Goal: Task Accomplishment & Management: Manage account settings

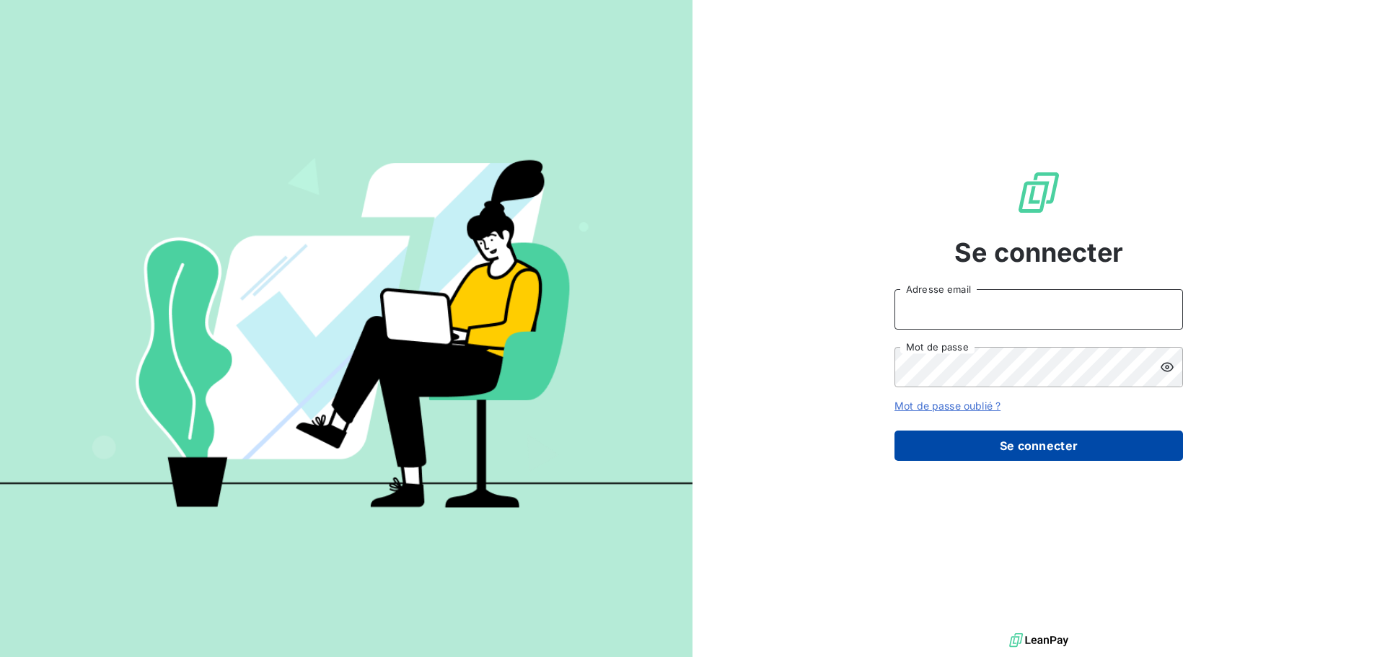
type input "[EMAIL_ADDRESS][DOMAIN_NAME]"
click at [1034, 451] on button "Se connecter" at bounding box center [1038, 446] width 289 height 30
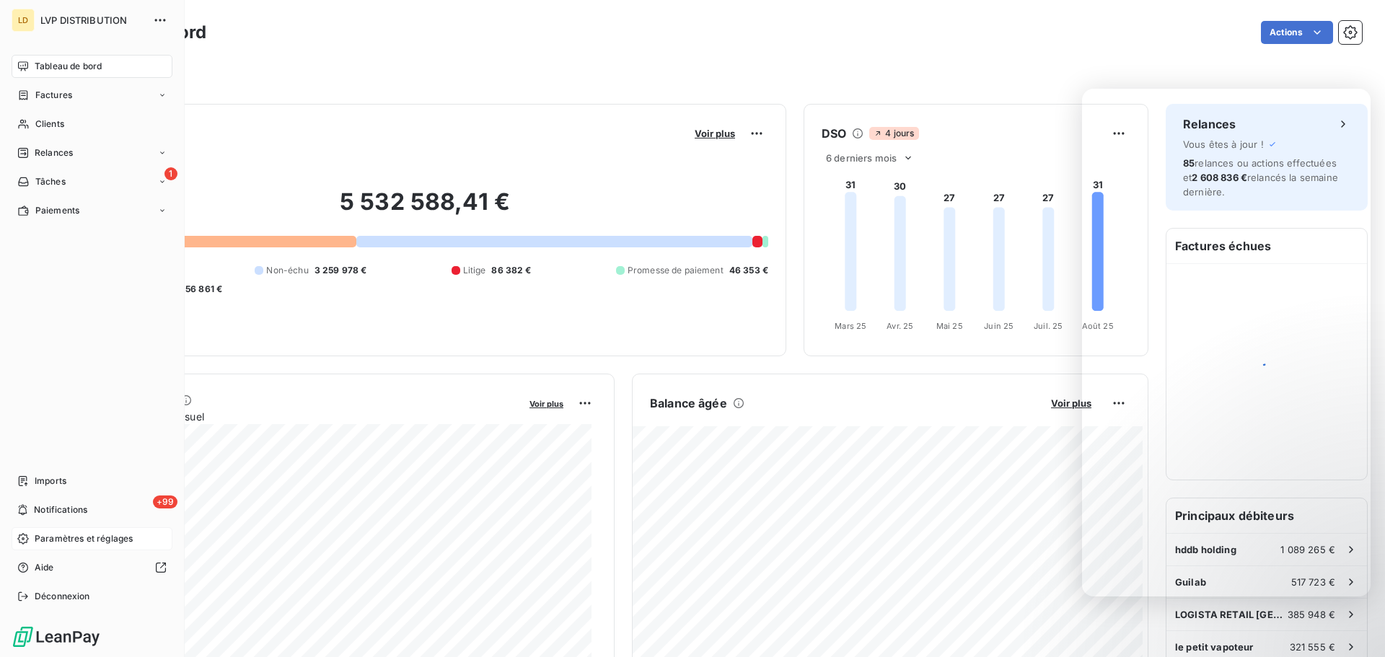
click at [71, 529] on div "Paramètres et réglages" at bounding box center [92, 538] width 161 height 23
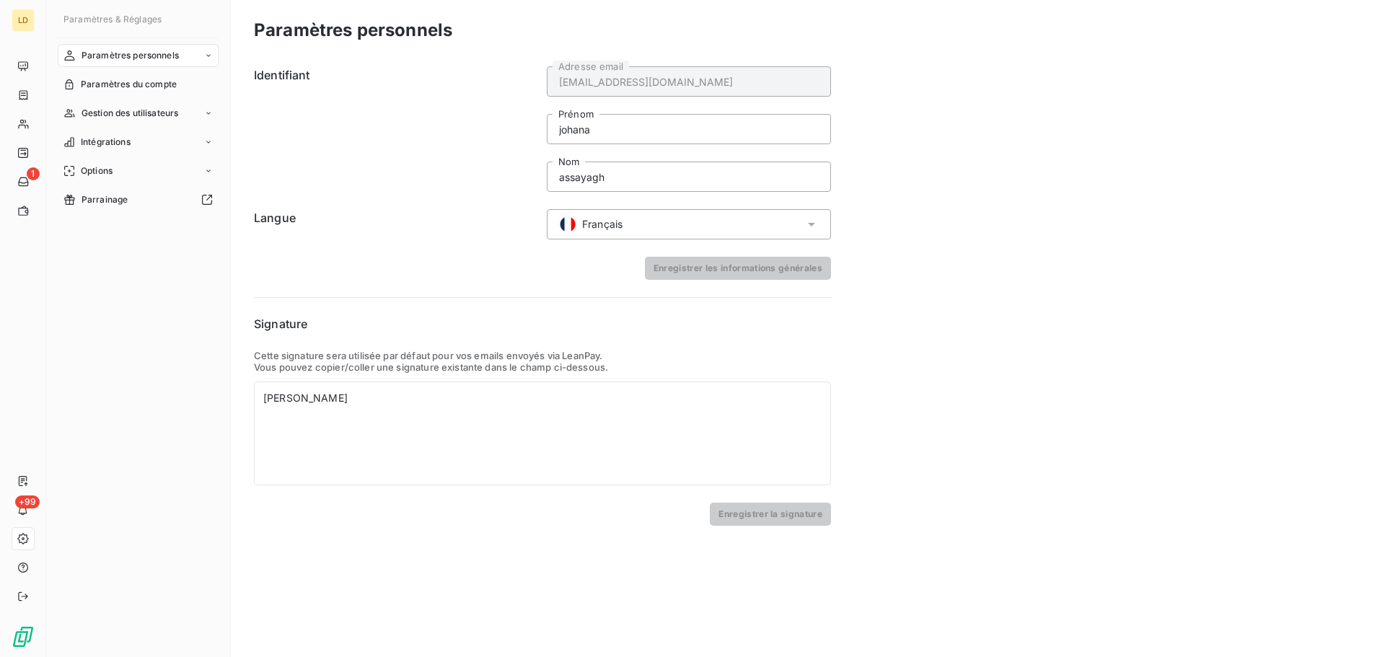
click at [188, 54] on div "Paramètres personnels" at bounding box center [138, 55] width 161 height 23
click at [200, 170] on div "Gestion des utilisateurs" at bounding box center [138, 170] width 161 height 23
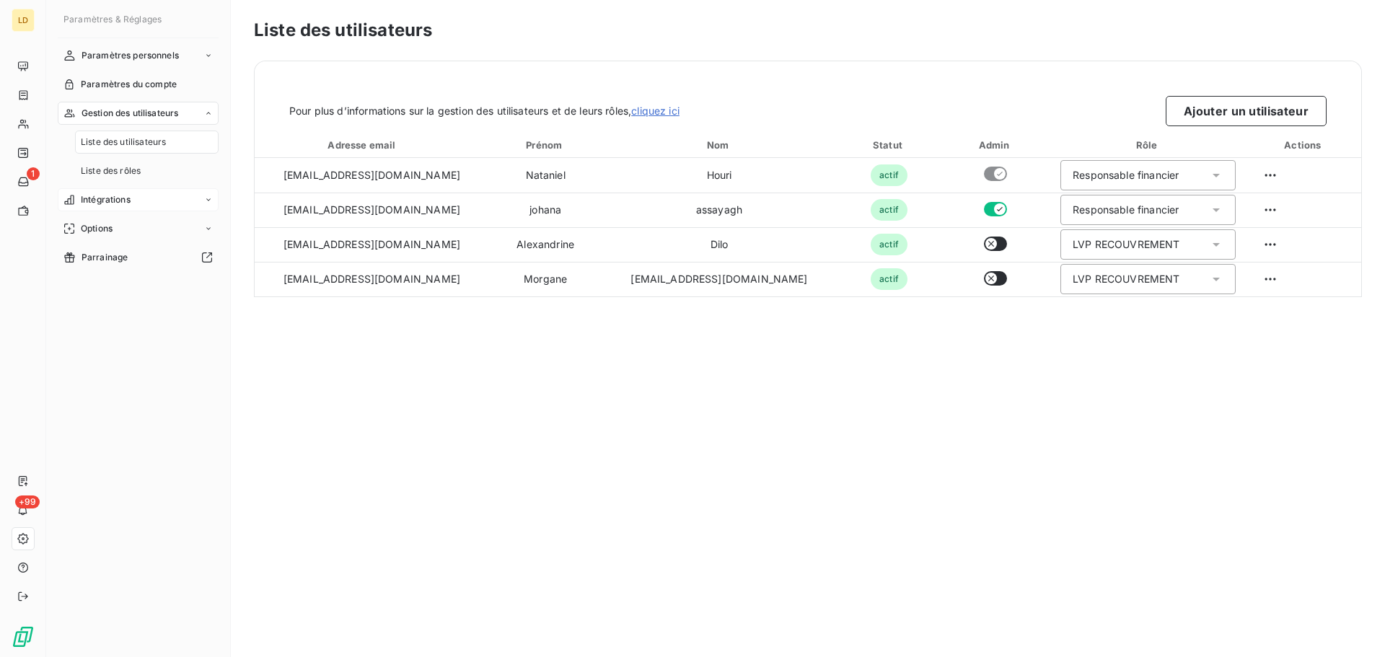
click at [159, 200] on div "Intégrations" at bounding box center [138, 199] width 161 height 23
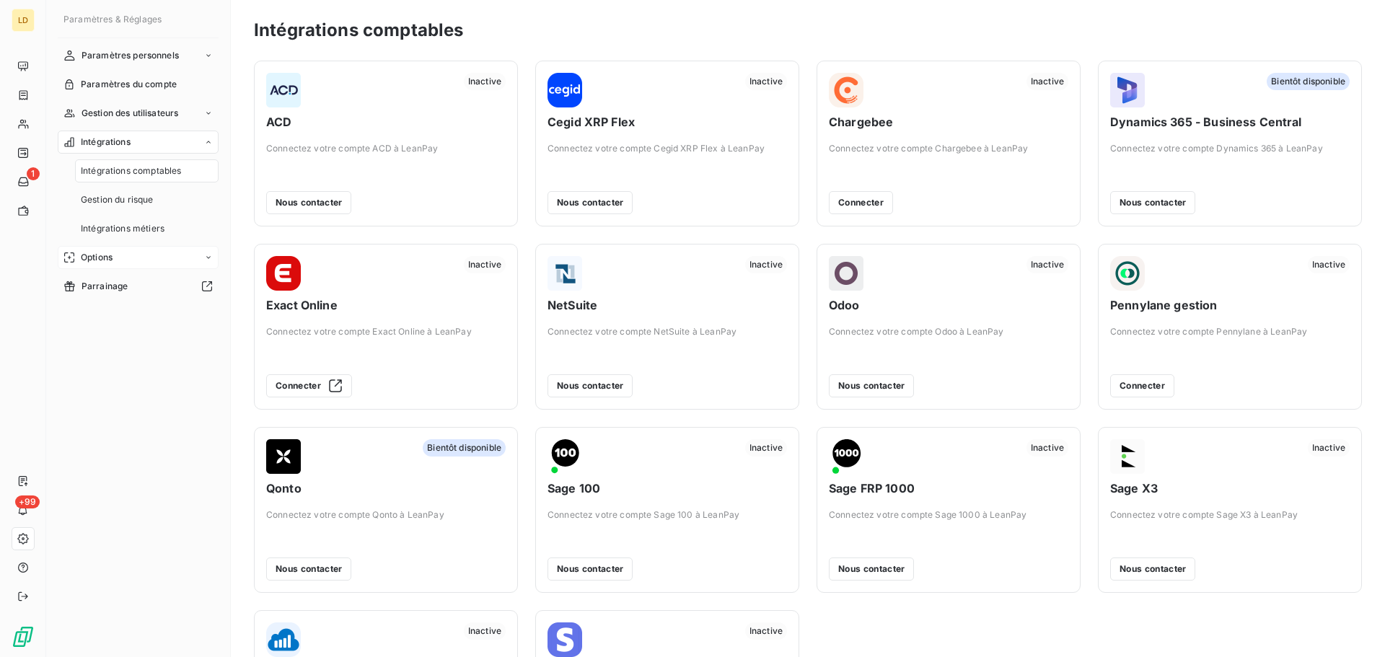
click at [177, 255] on div "Options" at bounding box center [138, 257] width 161 height 23
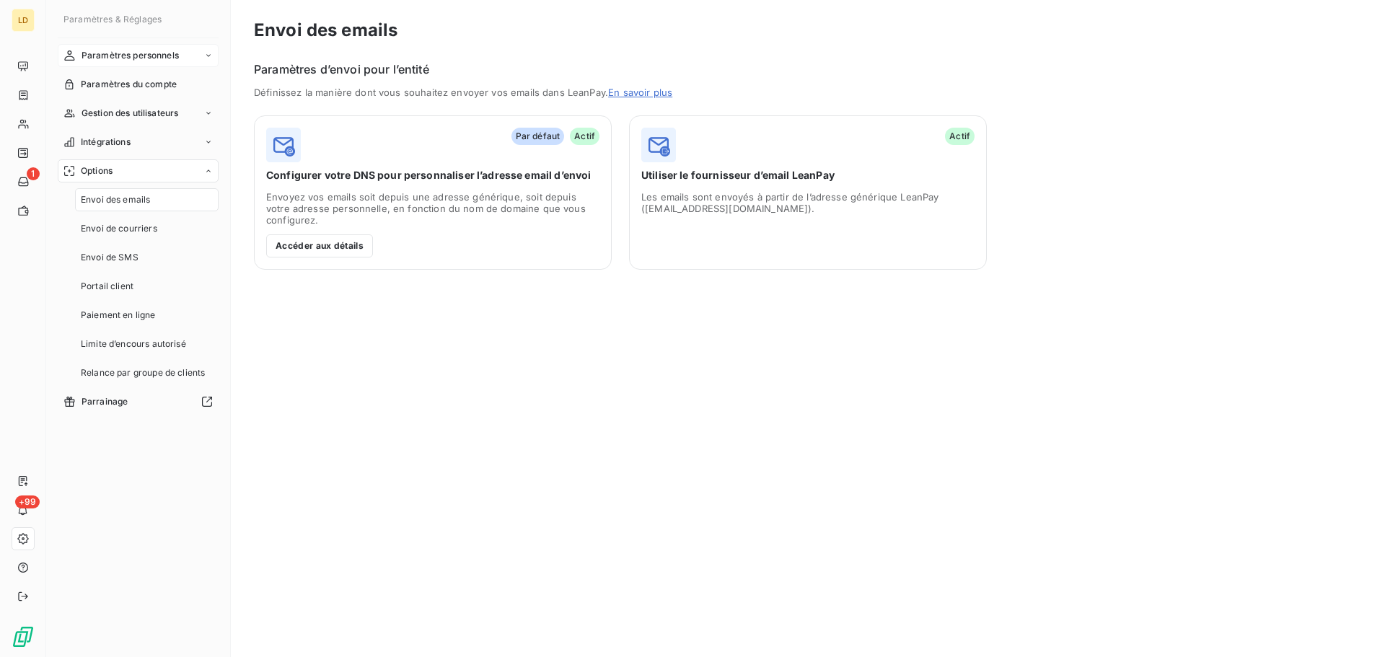
click at [138, 48] on div "Paramètres personnels" at bounding box center [138, 55] width 161 height 23
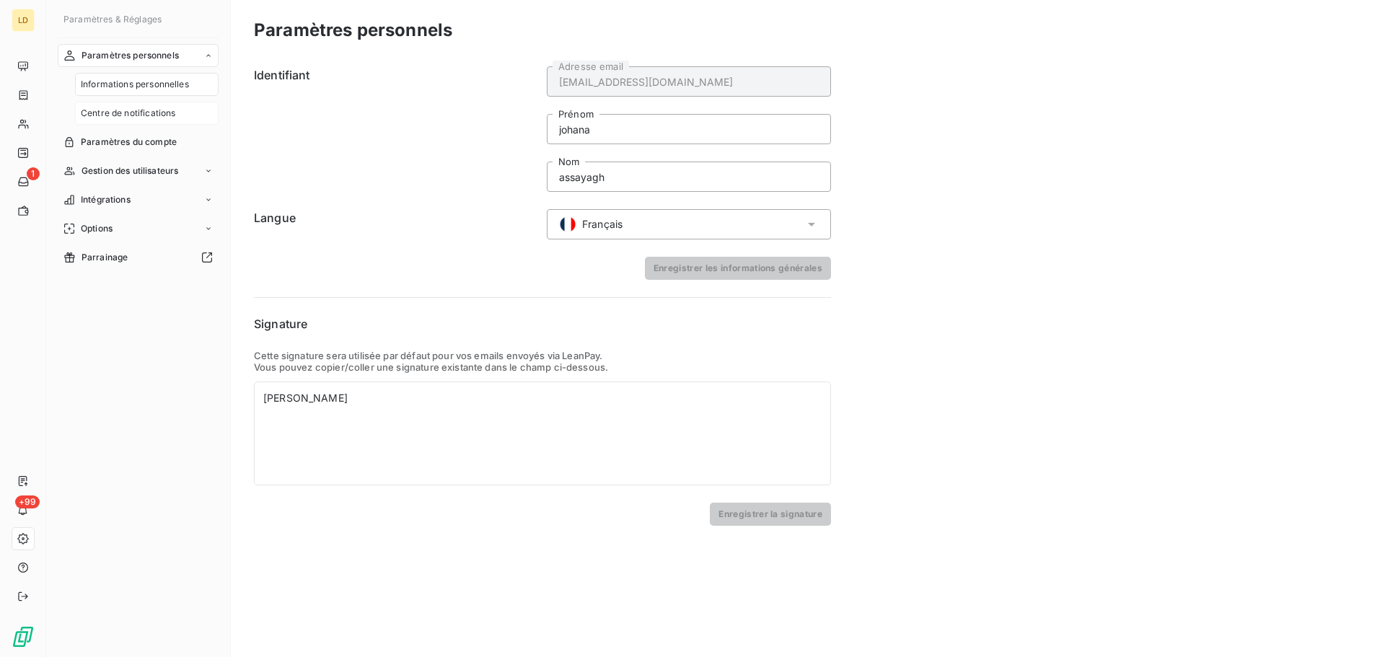
click at [126, 112] on span "Centre de notifications" at bounding box center [128, 113] width 94 height 13
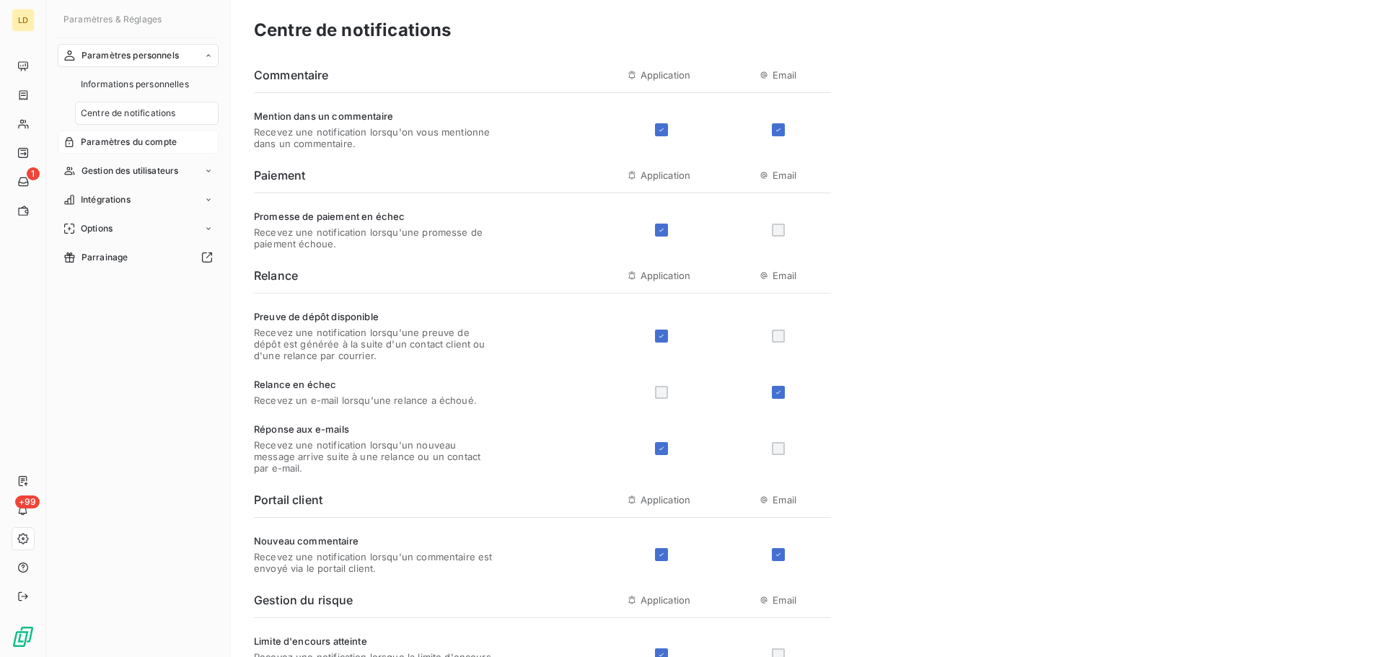
click at [139, 146] on span "Paramètres du compte" at bounding box center [129, 142] width 96 height 13
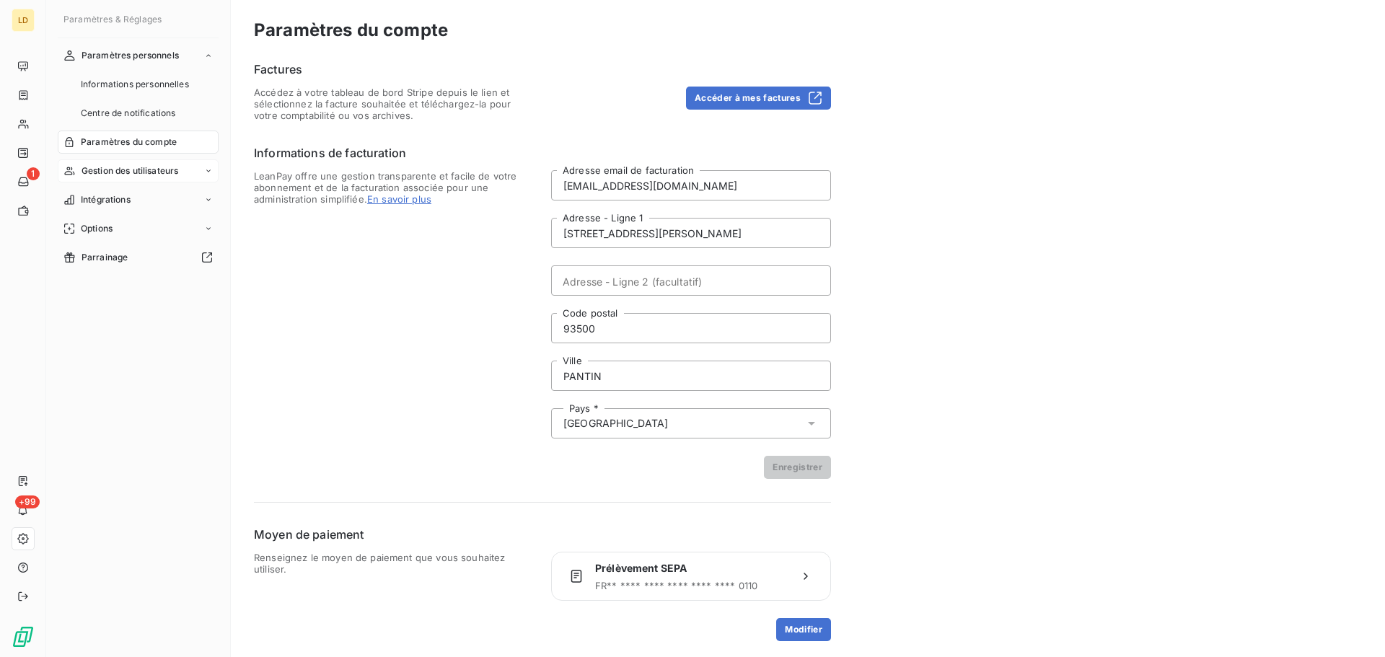
click at [143, 172] on span "Gestion des utilisateurs" at bounding box center [130, 170] width 97 height 13
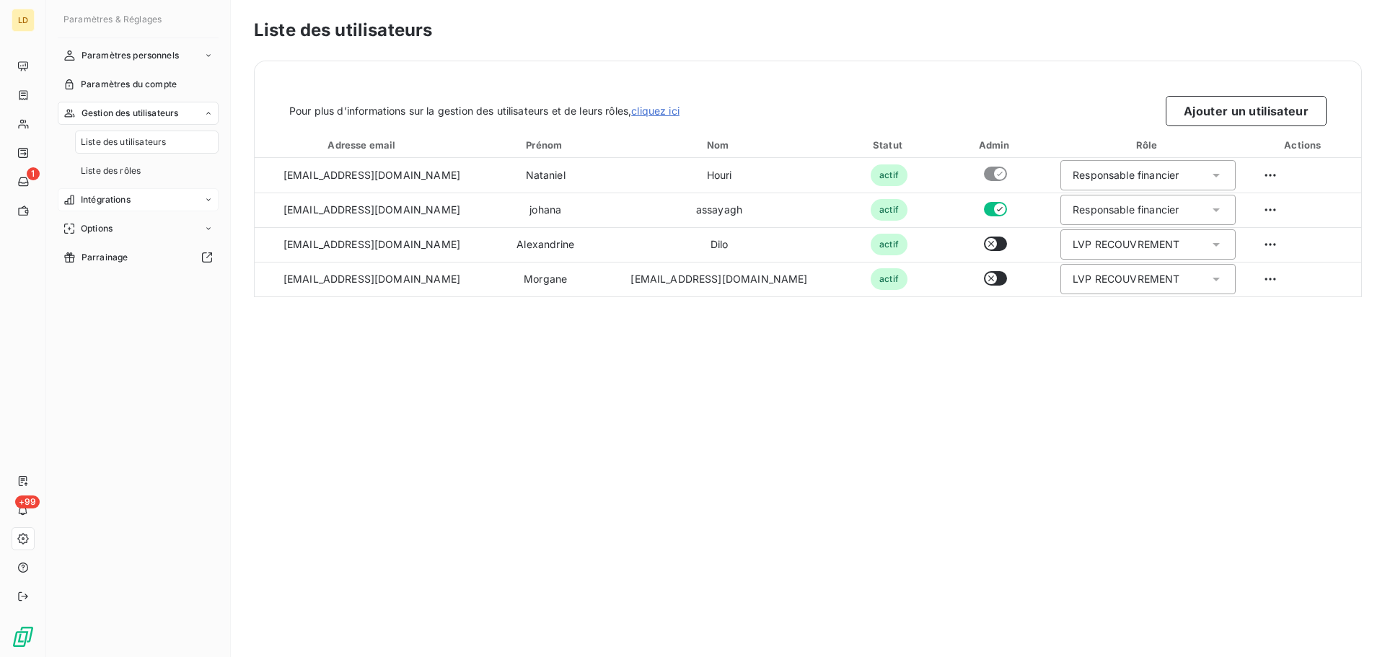
click at [132, 196] on div "Intégrations" at bounding box center [138, 199] width 161 height 23
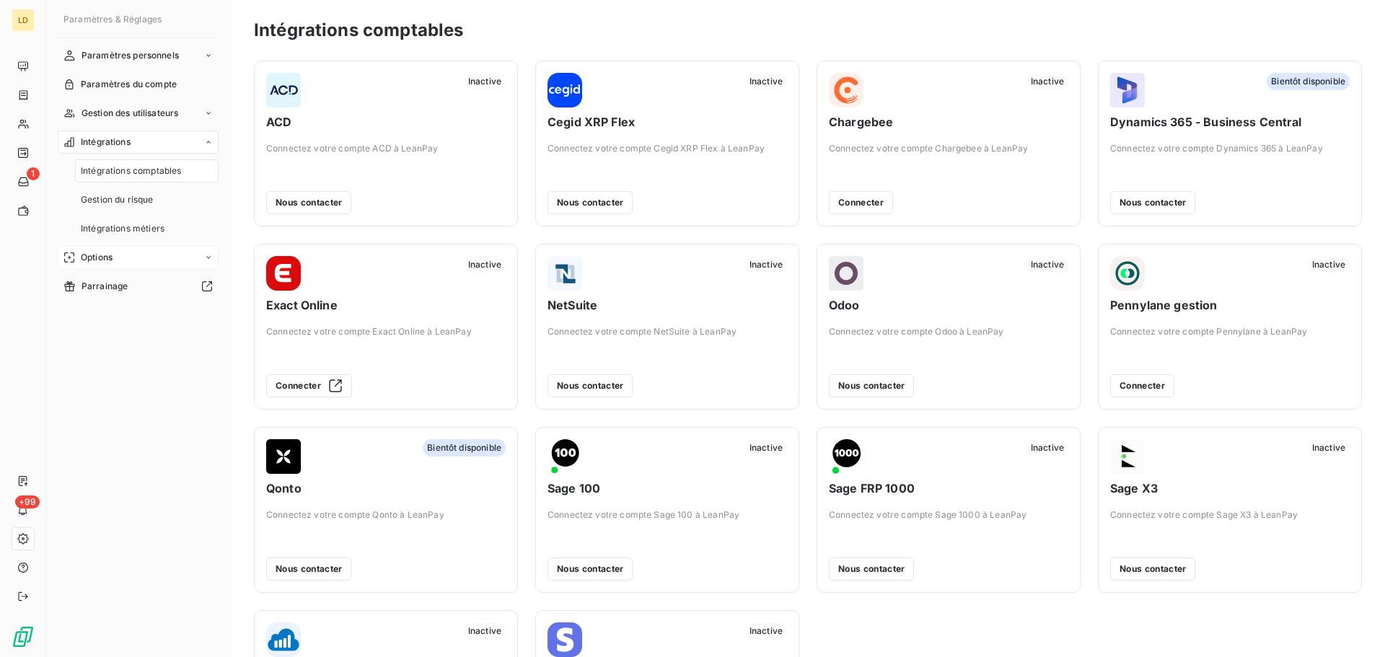
click at [108, 255] on span "Options" at bounding box center [97, 257] width 32 height 13
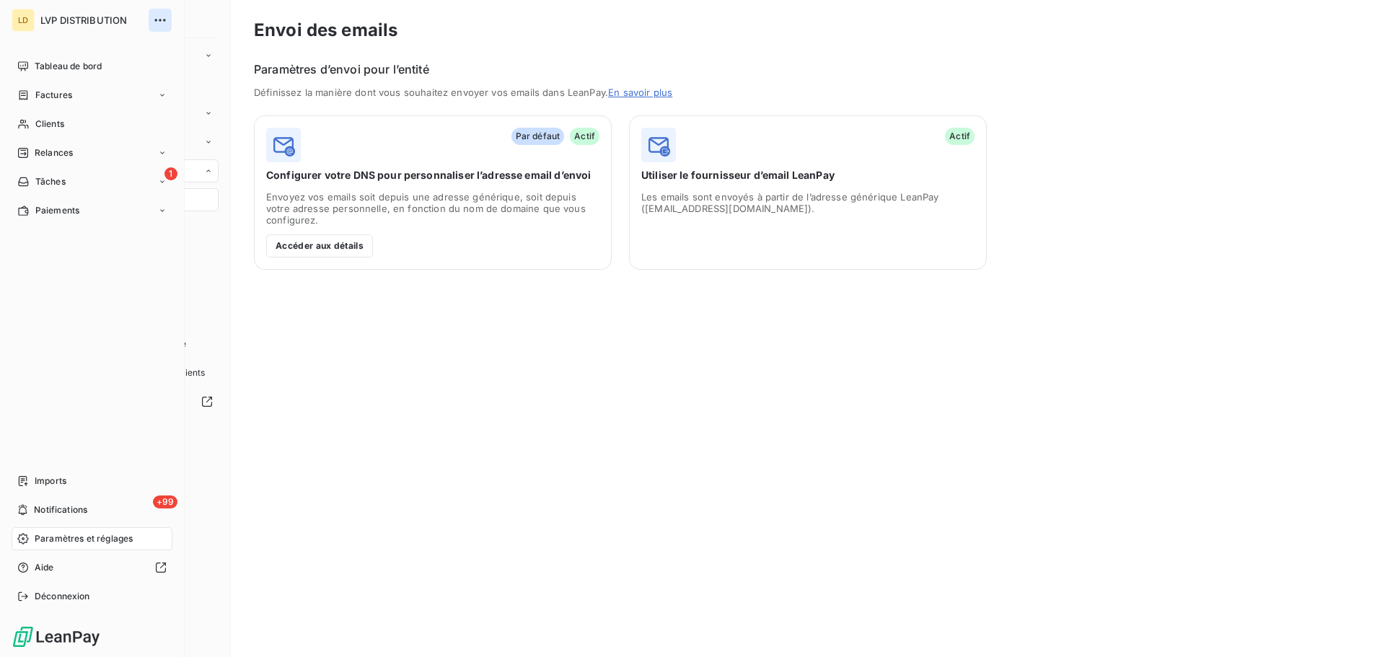
click at [159, 16] on icon "button" at bounding box center [160, 20] width 14 height 14
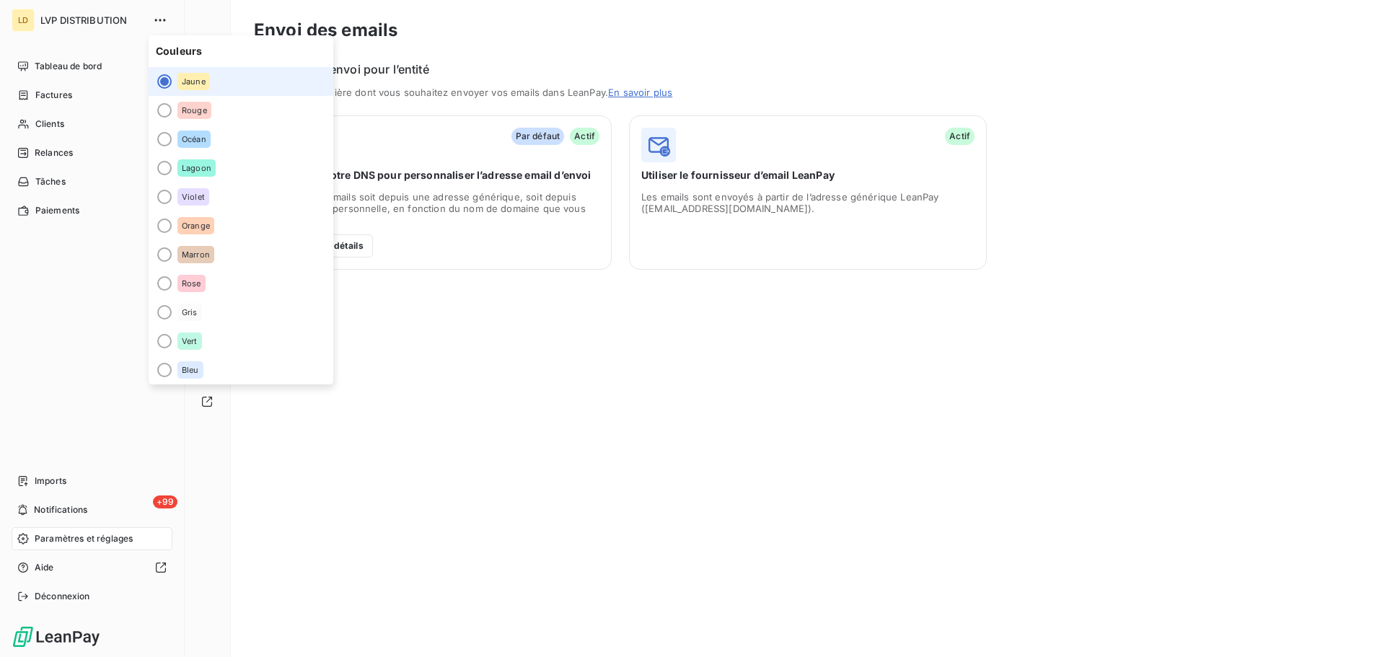
click at [21, 19] on div "LD" at bounding box center [23, 20] width 23 height 23
click at [63, 509] on span "Notifications" at bounding box center [60, 509] width 53 height 13
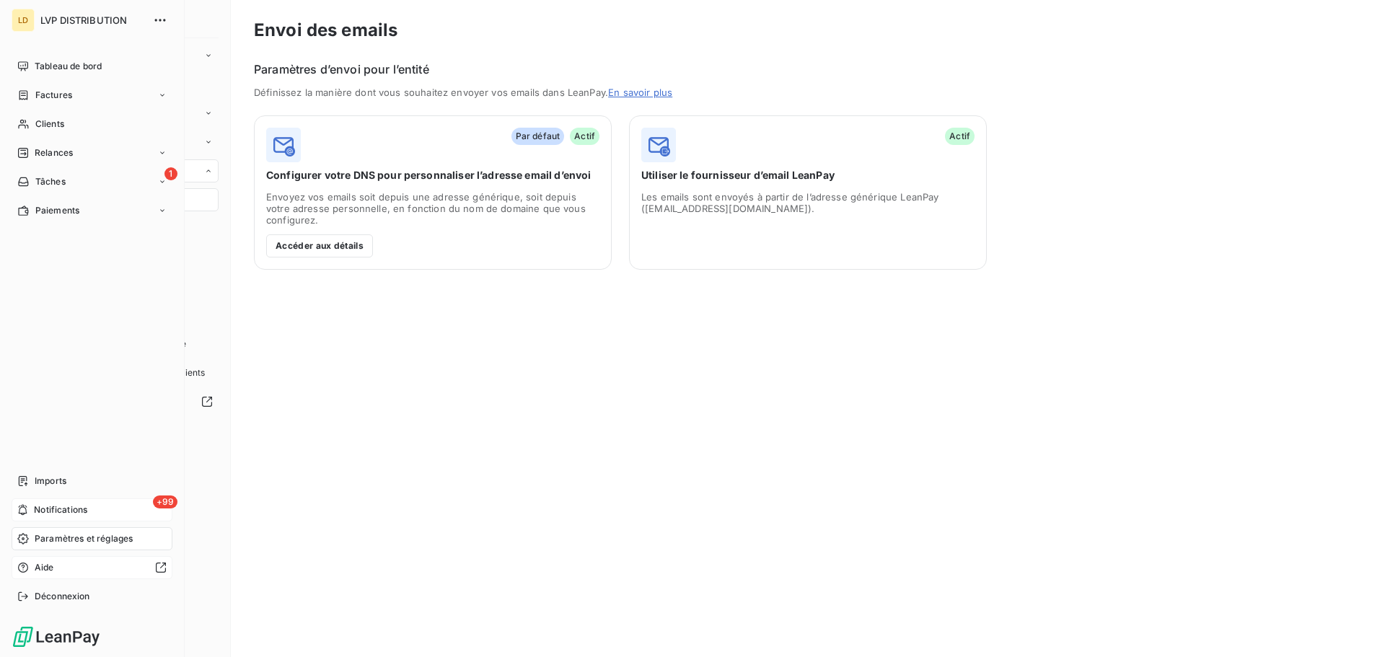
click at [70, 561] on div "Aide" at bounding box center [92, 567] width 161 height 23
click at [53, 93] on span "Factures" at bounding box center [53, 95] width 37 height 13
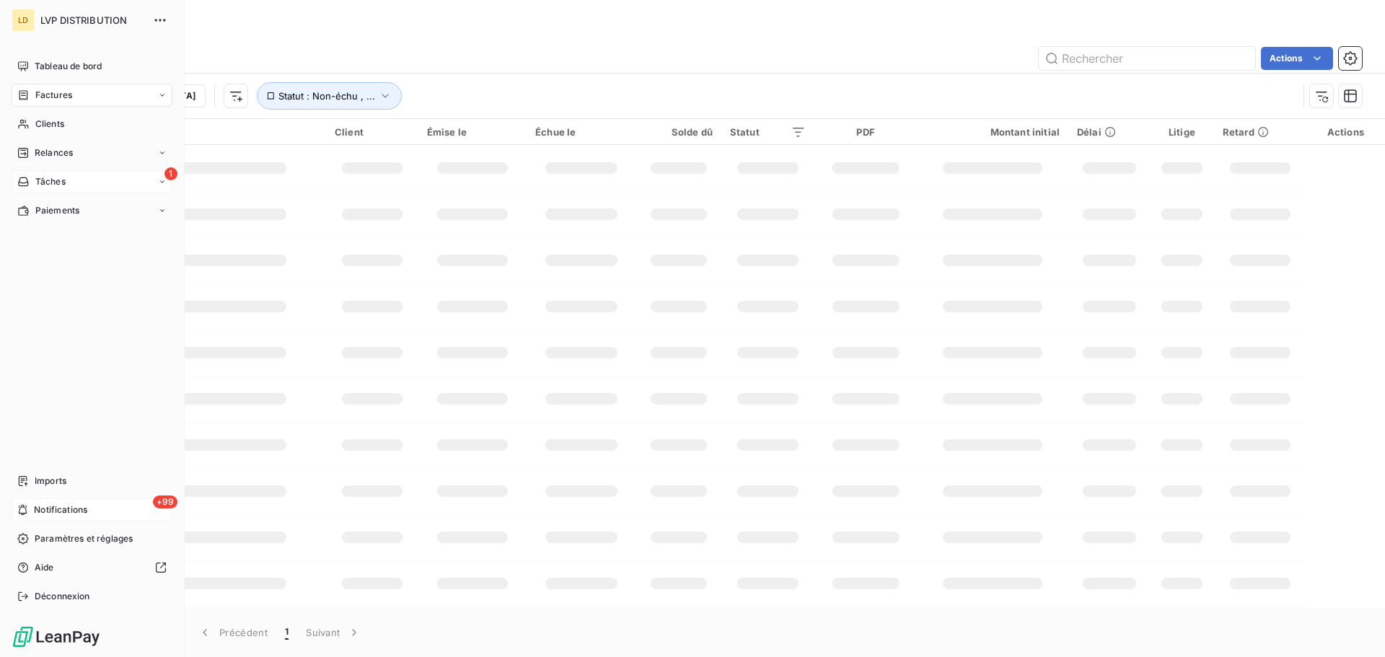
click at [76, 181] on div "1 Tâches" at bounding box center [92, 181] width 161 height 23
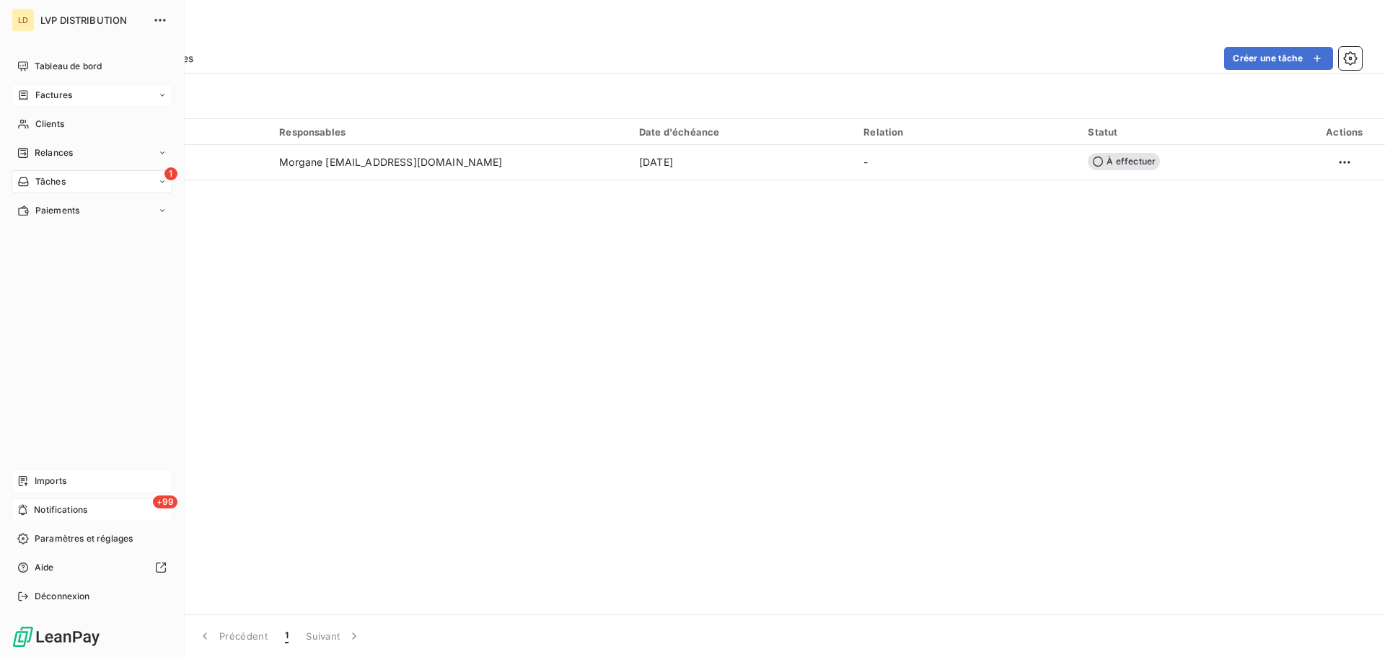
click at [56, 480] on span "Imports" at bounding box center [51, 481] width 32 height 13
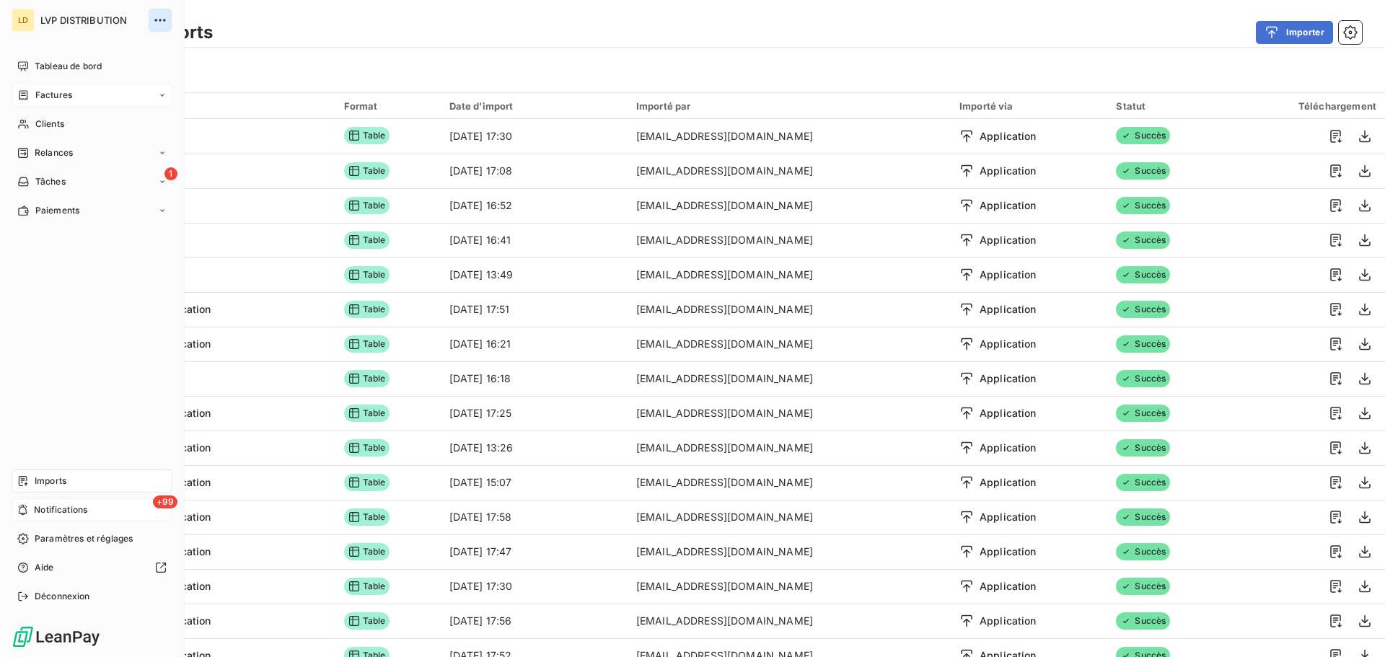
click at [167, 17] on icon "button" at bounding box center [160, 20] width 14 height 14
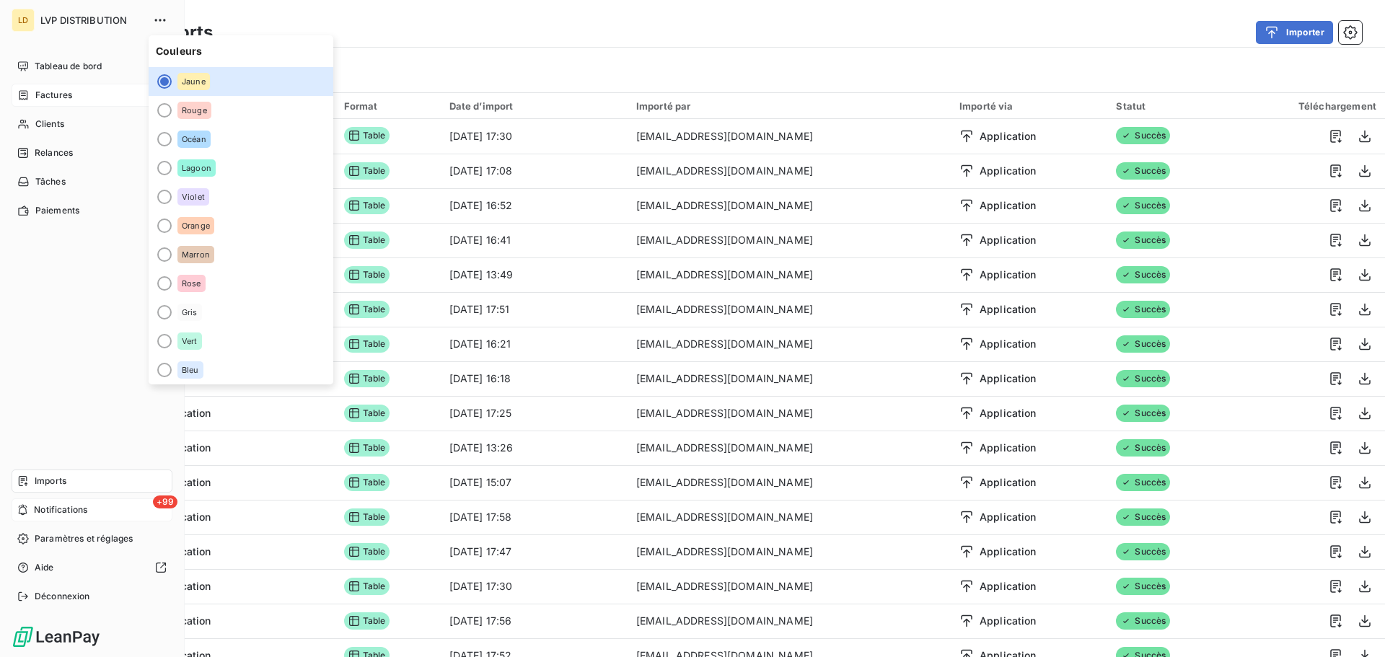
click at [46, 513] on span "Notifications" at bounding box center [60, 509] width 53 height 13
click at [50, 535] on span "Paramètres et réglages" at bounding box center [84, 538] width 98 height 13
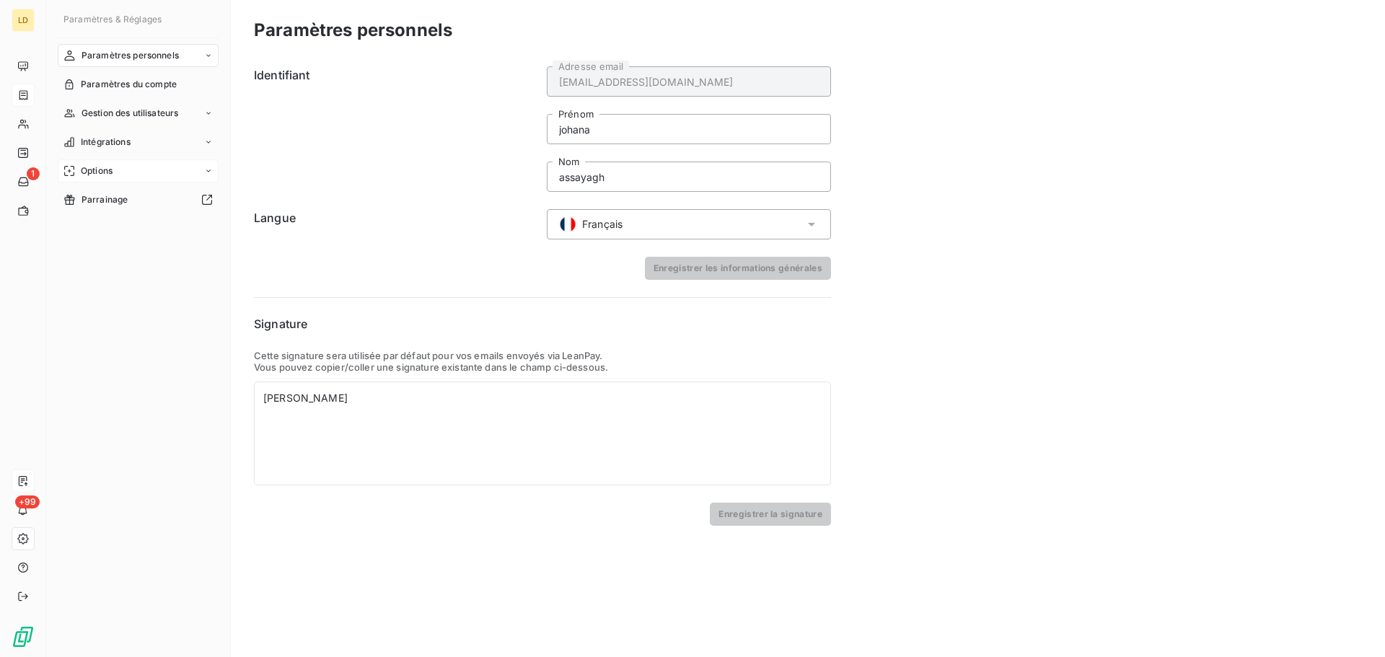
click at [141, 172] on div "Options" at bounding box center [138, 170] width 161 height 23
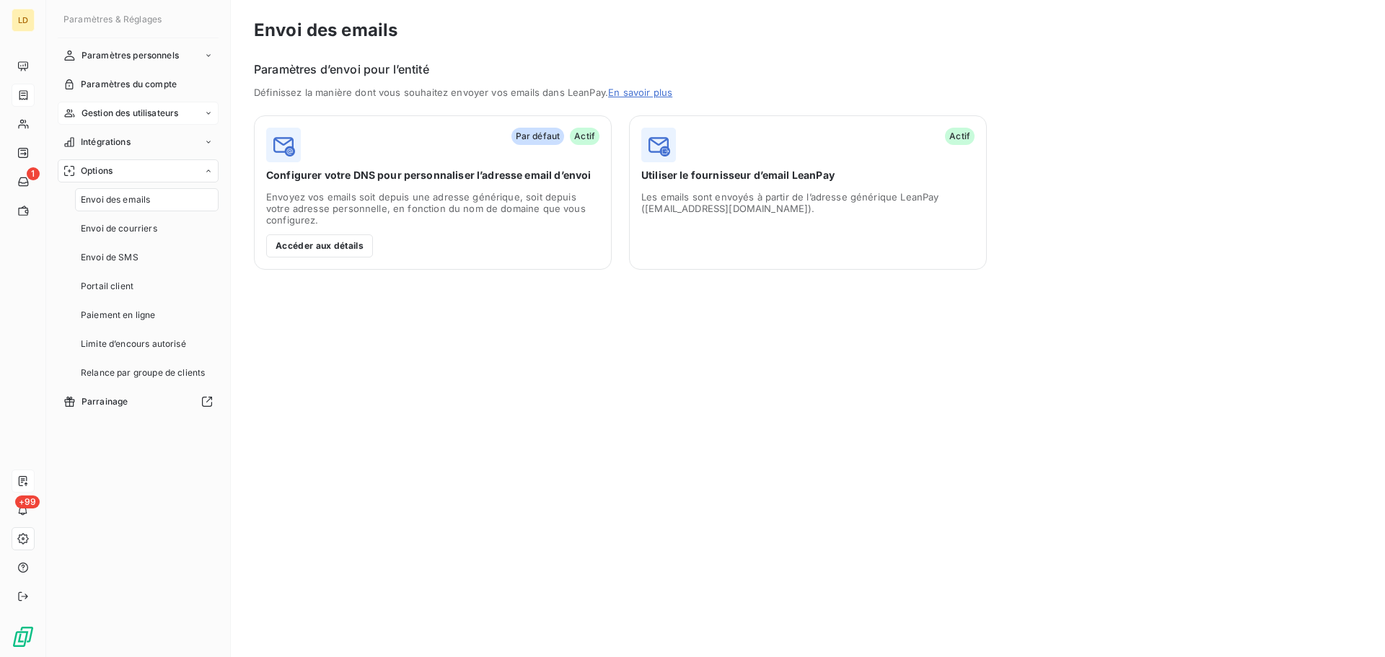
click at [149, 107] on span "Gestion des utilisateurs" at bounding box center [130, 113] width 97 height 13
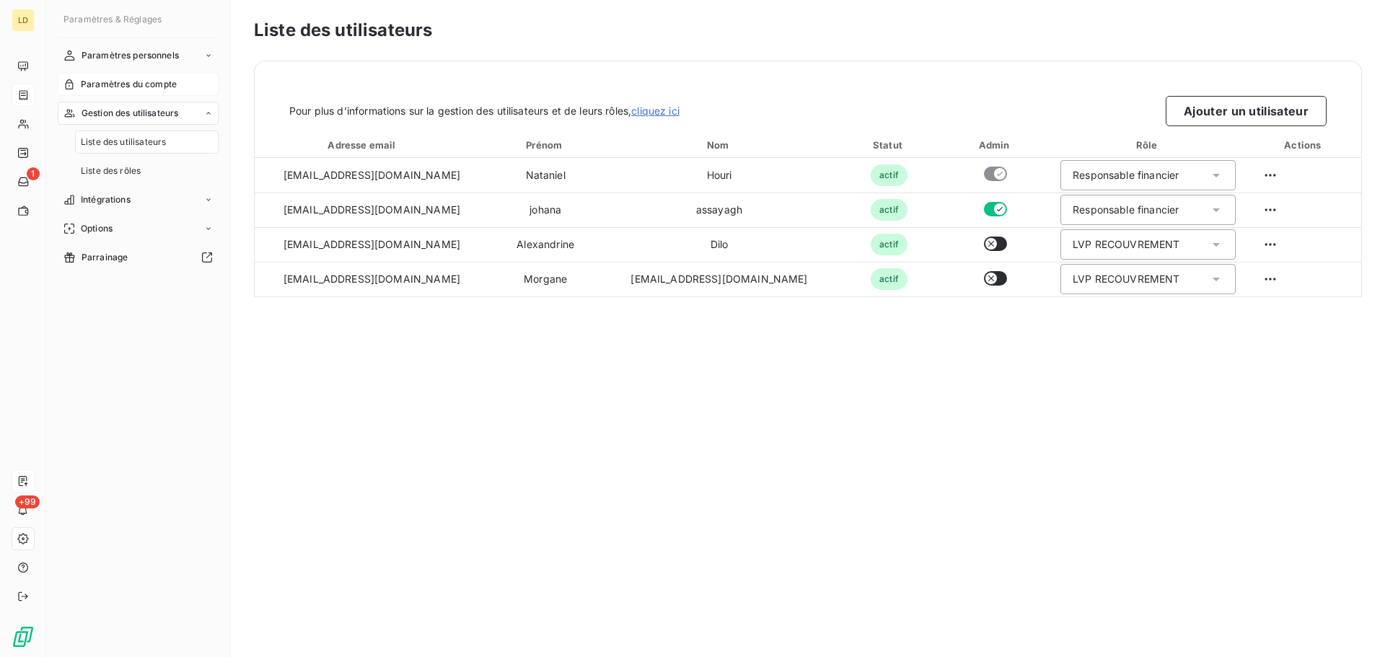
click at [146, 92] on div "Paramètres du compte" at bounding box center [138, 84] width 161 height 23
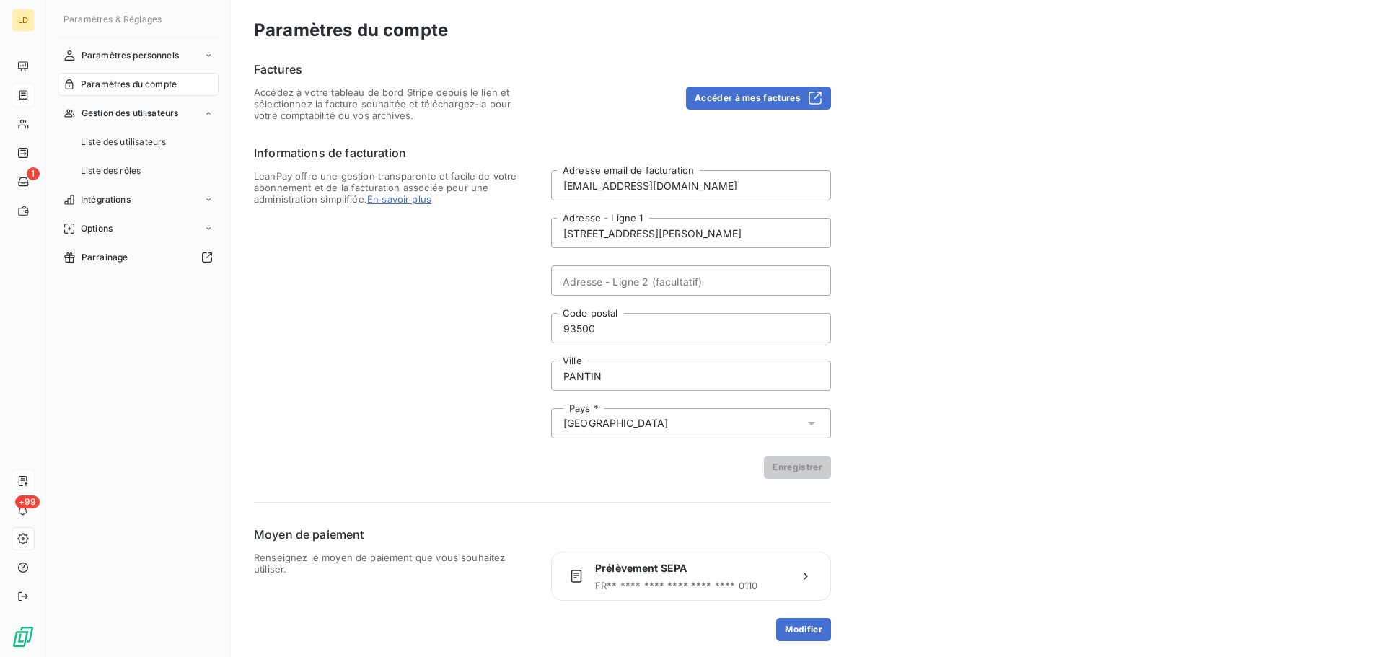
scroll to position [1, 0]
click at [747, 83] on div "Factures Accédez à votre tableau de bord Stripe depuis le lien et sélectionnez …" at bounding box center [542, 89] width 577 height 61
click at [746, 95] on button "Accéder à mes factures" at bounding box center [758, 96] width 145 height 23
